Goal: Information Seeking & Learning: Find specific fact

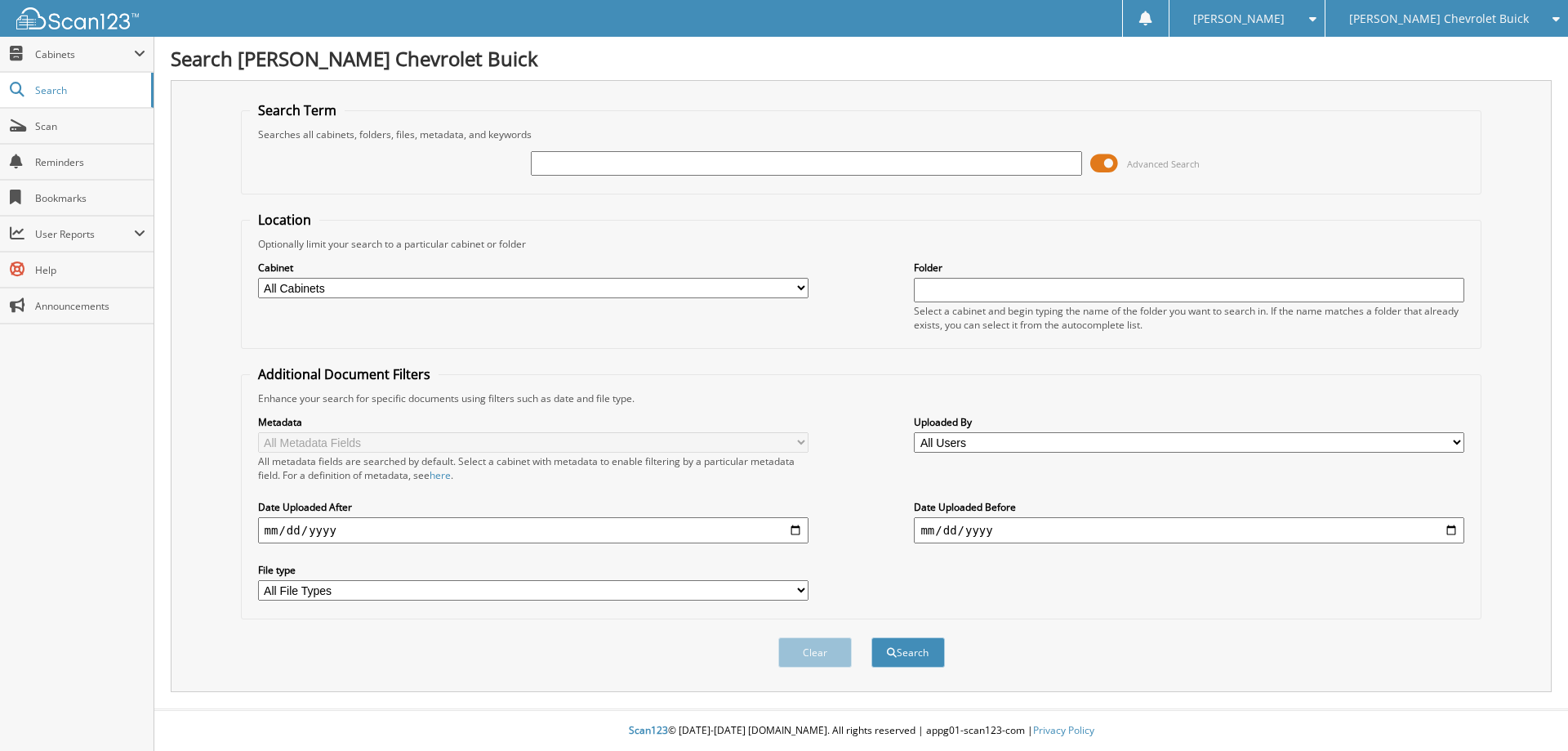
drag, startPoint x: 654, startPoint y: 171, endPoint x: 616, endPoint y: 166, distance: 38.3
click at [654, 171] on input "text" at bounding box center [805, 163] width 550 height 24
type input "6847"
click at [871, 637] on button "Search" at bounding box center [907, 652] width 73 height 30
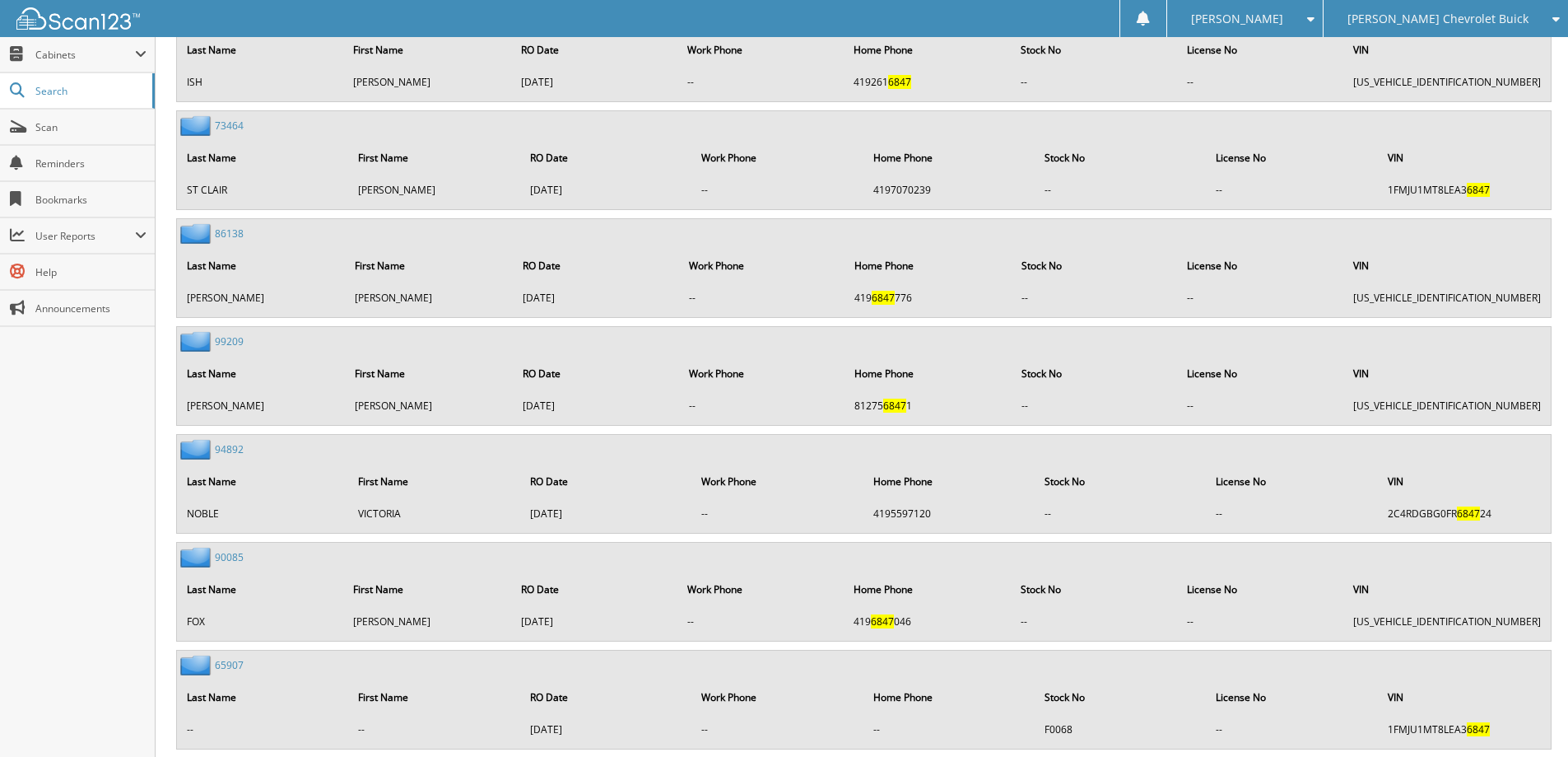
scroll to position [4132, 0]
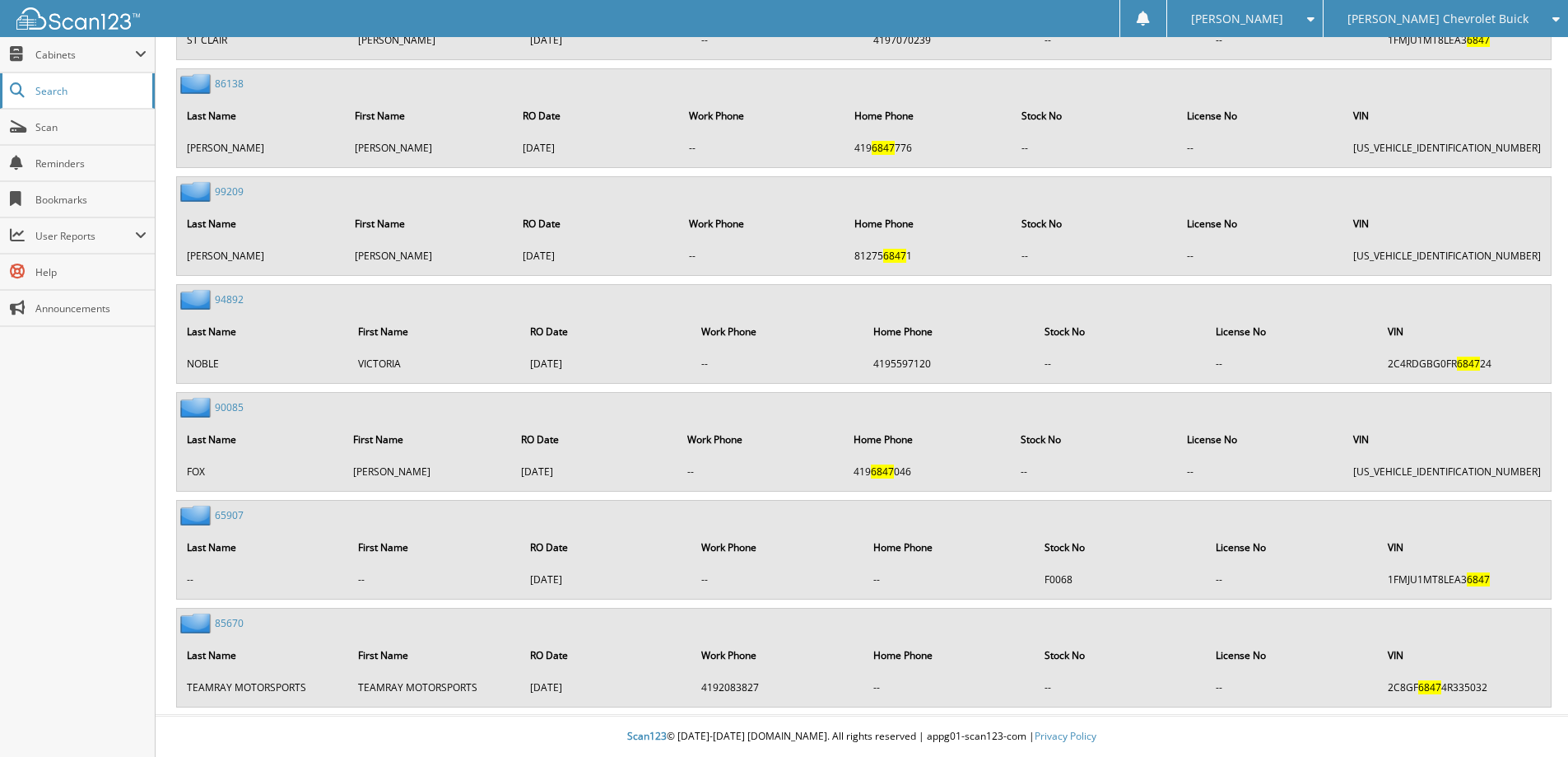
click at [52, 97] on span "Search" at bounding box center [90, 91] width 109 height 14
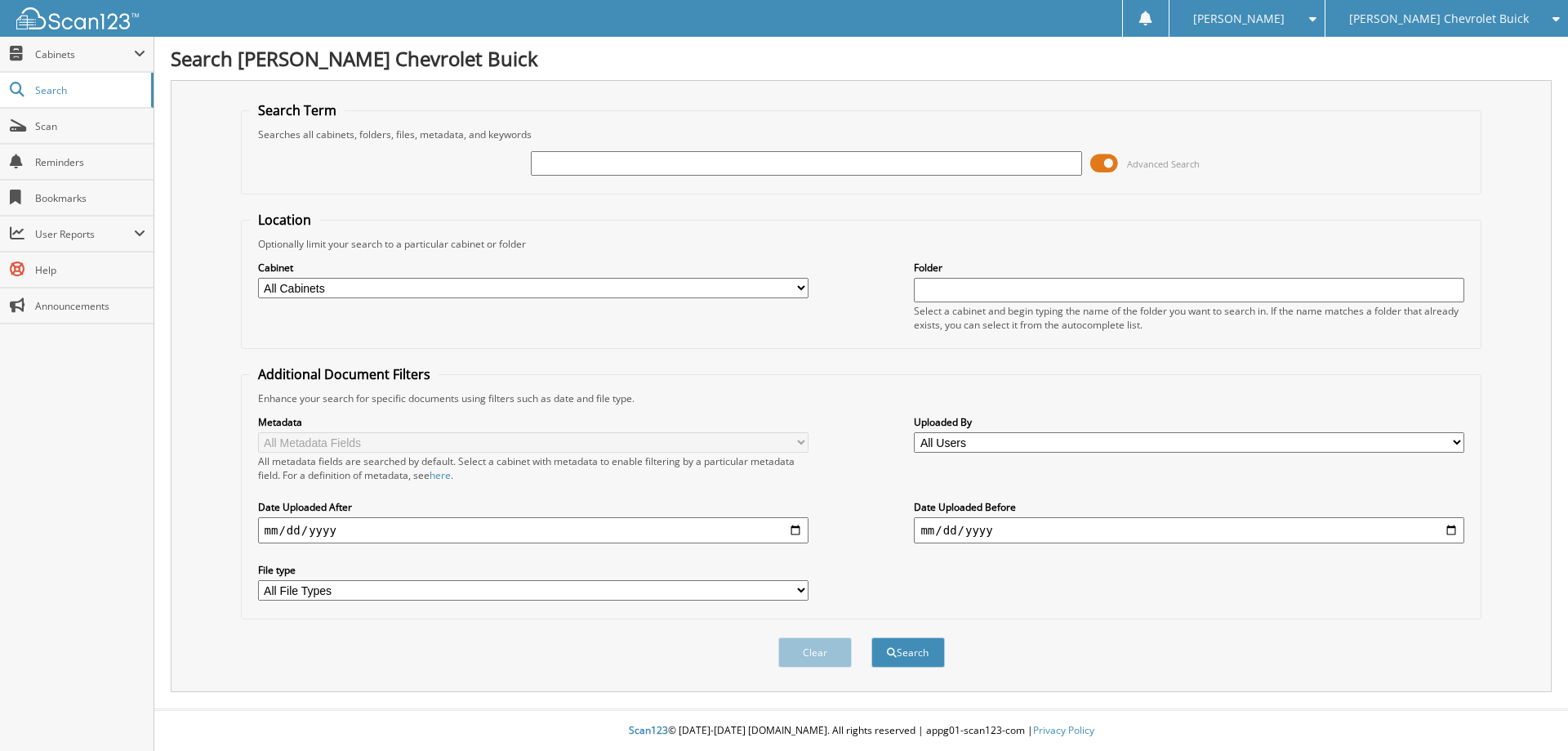
click at [610, 163] on input "text" at bounding box center [805, 163] width 550 height 24
type input "RUMBALL"
click at [871, 637] on button "Search" at bounding box center [907, 652] width 73 height 30
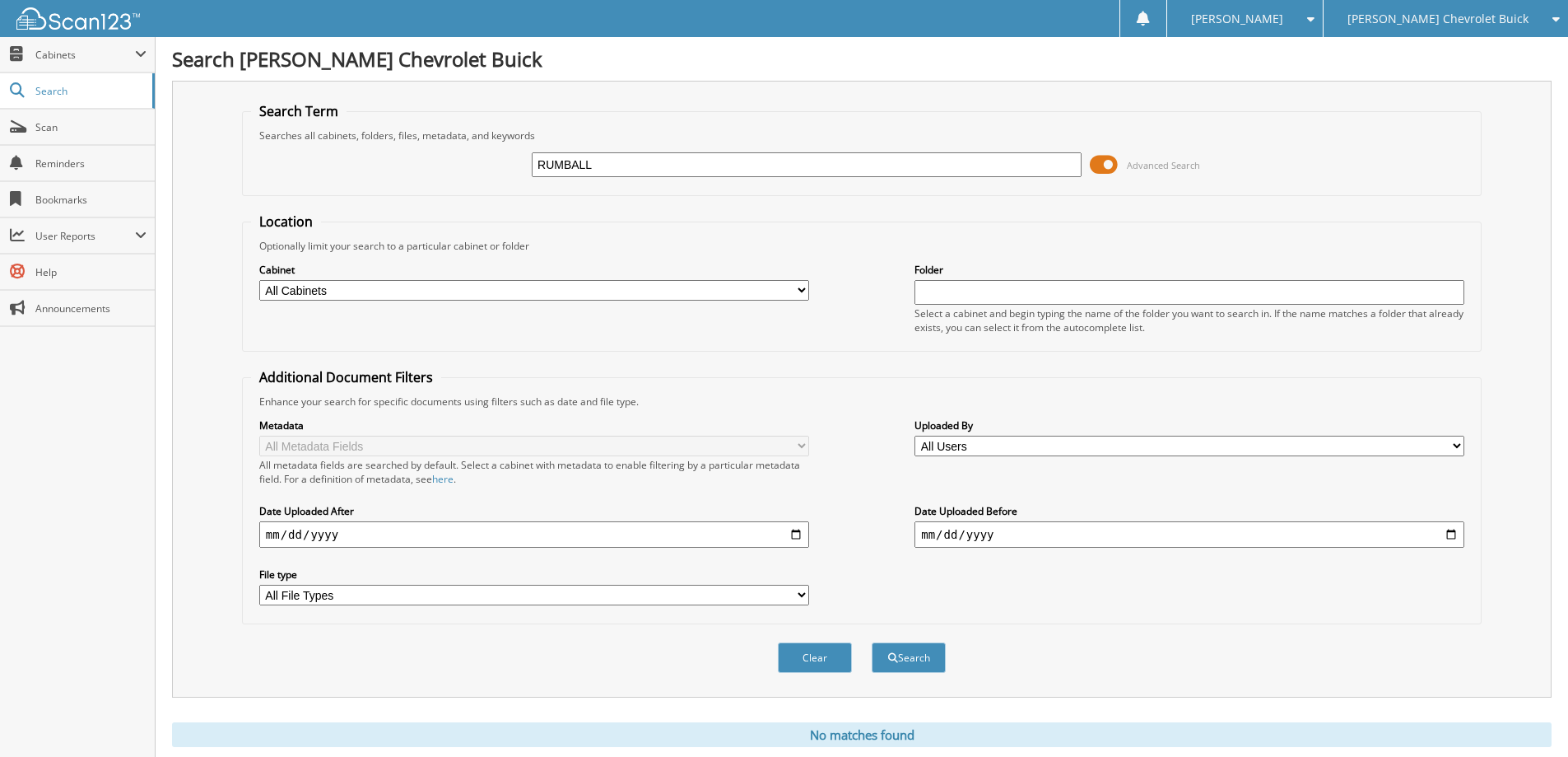
click at [605, 164] on input "RUMBALL" at bounding box center [806, 164] width 550 height 25
drag, startPoint x: 605, startPoint y: 164, endPoint x: 444, endPoint y: 167, distance: 161.0
click at [444, 167] on div "RUMBALL Advanced Search" at bounding box center [862, 165] width 1221 height 44
type input "TYTAN"
click at [871, 642] on button "Search" at bounding box center [908, 658] width 74 height 31
